Goal: Task Accomplishment & Management: Use online tool/utility

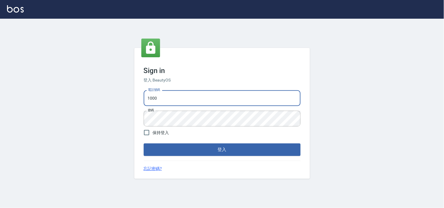
click at [167, 97] on input "1000" at bounding box center [222, 98] width 157 height 16
type input "28362778"
click at [226, 152] on button "登入" at bounding box center [222, 150] width 157 height 12
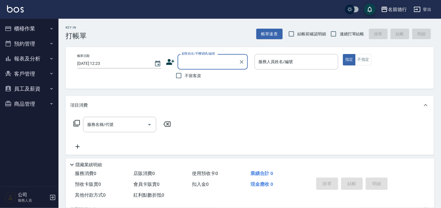
click at [294, 35] on input "結帳前確認明細" at bounding box center [291, 34] width 12 height 12
checkbox input "true"
click at [340, 37] on label "連續打單結帳" at bounding box center [346, 34] width 37 height 12
click at [340, 37] on input "連續打單結帳" at bounding box center [334, 34] width 12 height 12
checkbox input "true"
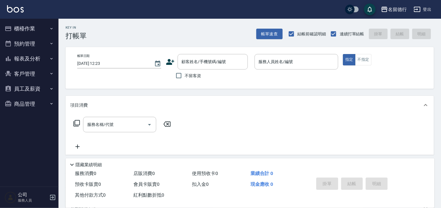
click at [28, 29] on button "櫃檯作業" at bounding box center [29, 28] width 54 height 15
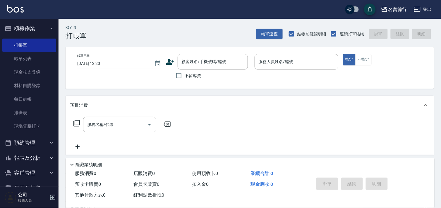
click at [30, 28] on button "櫃檯作業" at bounding box center [29, 28] width 54 height 15
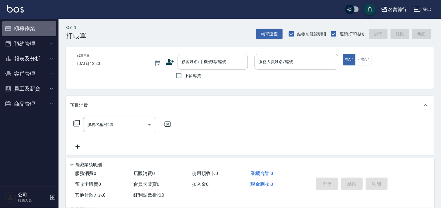
click at [34, 23] on button "櫃檯作業" at bounding box center [29, 28] width 54 height 15
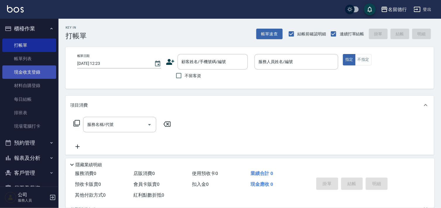
click at [38, 75] on link "現金收支登錄" at bounding box center [29, 72] width 54 height 13
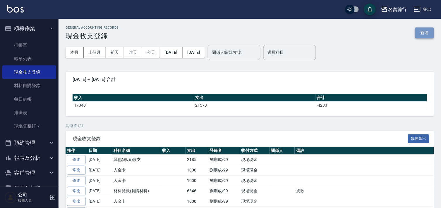
click at [423, 33] on button "新增" at bounding box center [424, 33] width 19 height 11
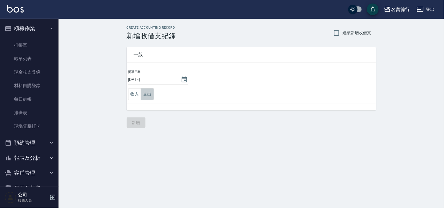
click at [152, 92] on button "支出" at bounding box center [147, 94] width 13 height 12
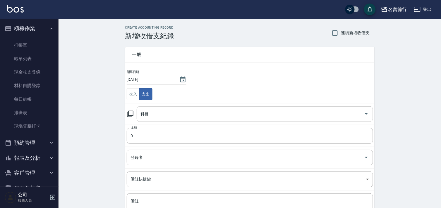
click at [144, 113] on div "科目 科目" at bounding box center [255, 115] width 236 height 16
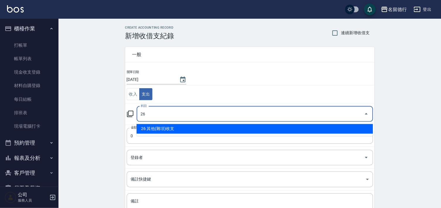
type input "26 其他(雜項)收支"
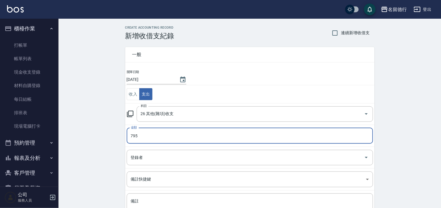
type input "795"
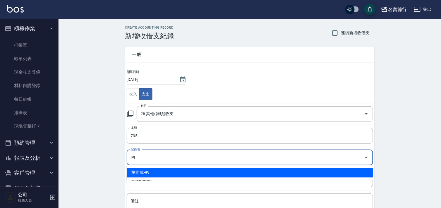
type input "劉期成-99"
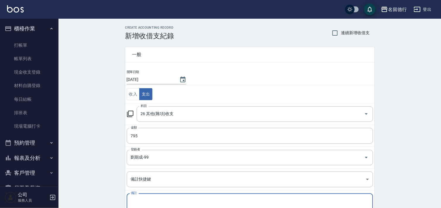
click at [268, 205] on textarea "備註" at bounding box center [250, 209] width 238 height 20
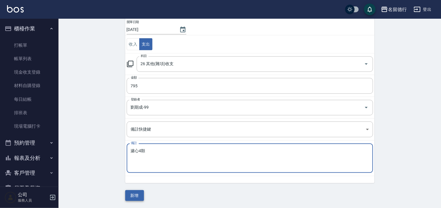
type textarea "濾心4顆"
click at [135, 193] on button "新增" at bounding box center [134, 196] width 19 height 11
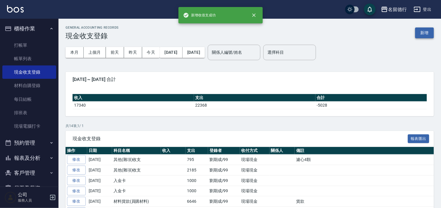
drag, startPoint x: 425, startPoint y: 40, endPoint x: 424, endPoint y: 37, distance: 3.0
click at [424, 37] on div "GENERAL ACCOUNTING RECORDS 現金收支登錄 新增 本月 上個月 [DATE] [DATE] [DATE] [DATE] [DATE] …" at bounding box center [250, 172] width 383 height 306
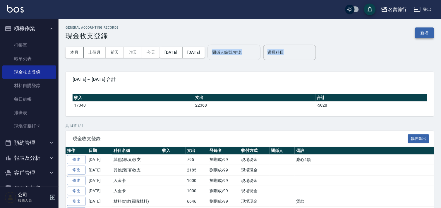
click at [425, 35] on button "新增" at bounding box center [424, 33] width 19 height 11
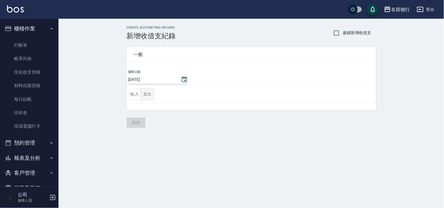
click at [149, 90] on button "支出" at bounding box center [147, 94] width 13 height 12
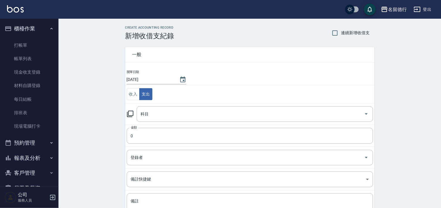
click at [129, 114] on icon at bounding box center [130, 114] width 7 height 7
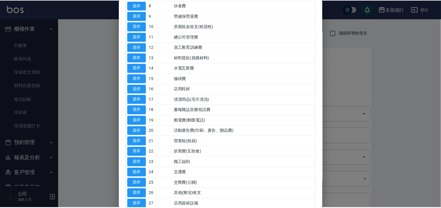
scroll to position [130, 0]
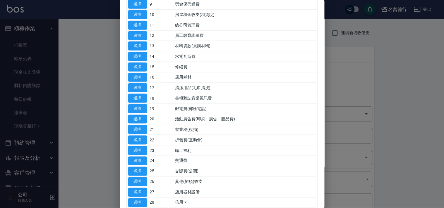
click at [136, 180] on button "選擇" at bounding box center [137, 182] width 19 height 9
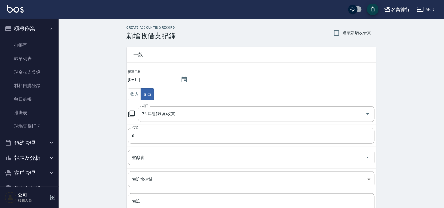
type input "26 其他(雜項)收支"
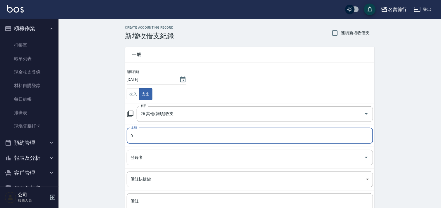
click at [168, 134] on input "0" at bounding box center [250, 136] width 246 height 16
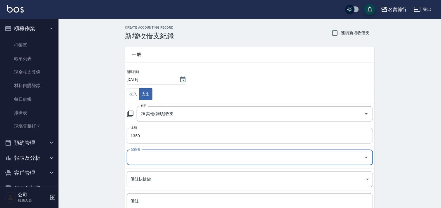
click at [168, 134] on input "1350" at bounding box center [250, 136] width 246 height 16
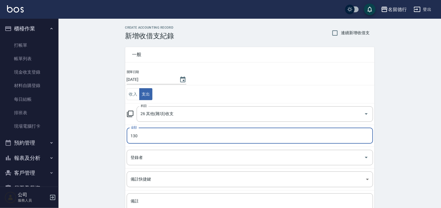
type input "130"
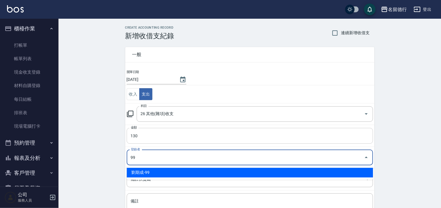
type input "劉期成-99"
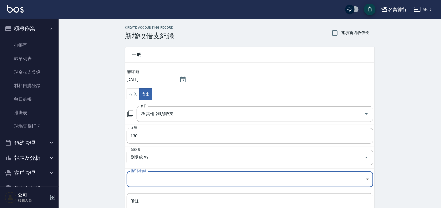
click at [184, 205] on textarea "備註" at bounding box center [250, 209] width 238 height 20
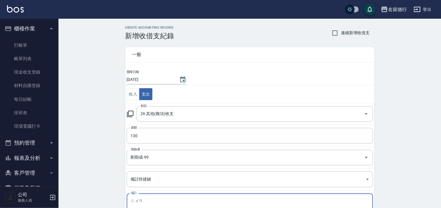
type textarea "關"
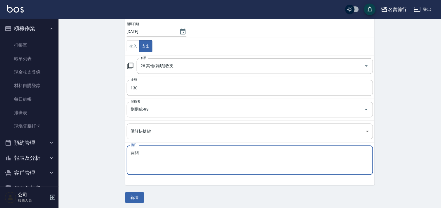
scroll to position [50, 0]
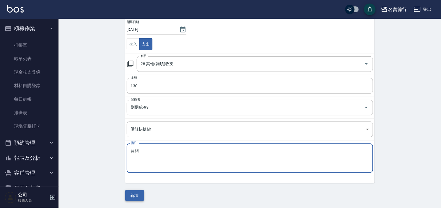
type textarea "開關"
click at [138, 195] on button "新增" at bounding box center [134, 196] width 19 height 11
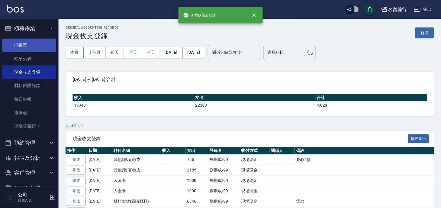
click at [27, 41] on link "打帳單" at bounding box center [29, 45] width 54 height 13
